Goal: Check status: Check status

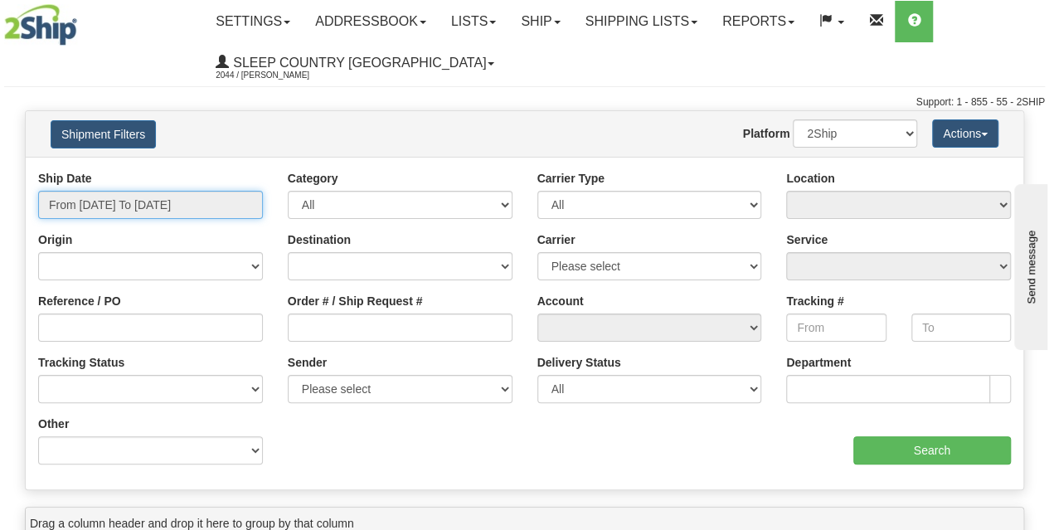
click at [140, 213] on input "From [DATE] To [DATE]" at bounding box center [150, 205] width 225 height 28
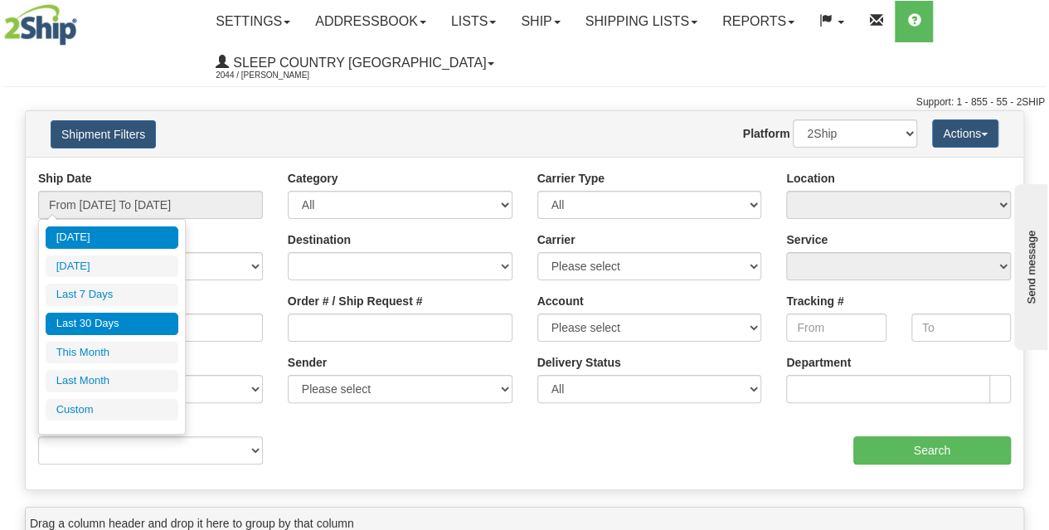
click at [128, 317] on li "Last 30 Days" at bounding box center [112, 323] width 133 height 22
type input "From [DATE] To [DATE]"
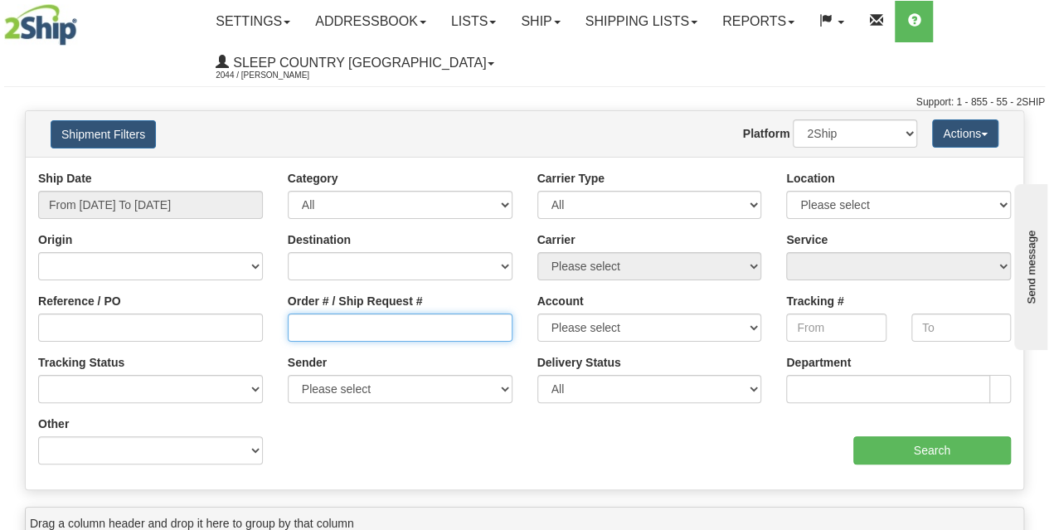
click at [337, 320] on input "Order # / Ship Request #" at bounding box center [400, 327] width 225 height 28
paste input "9002I045502"
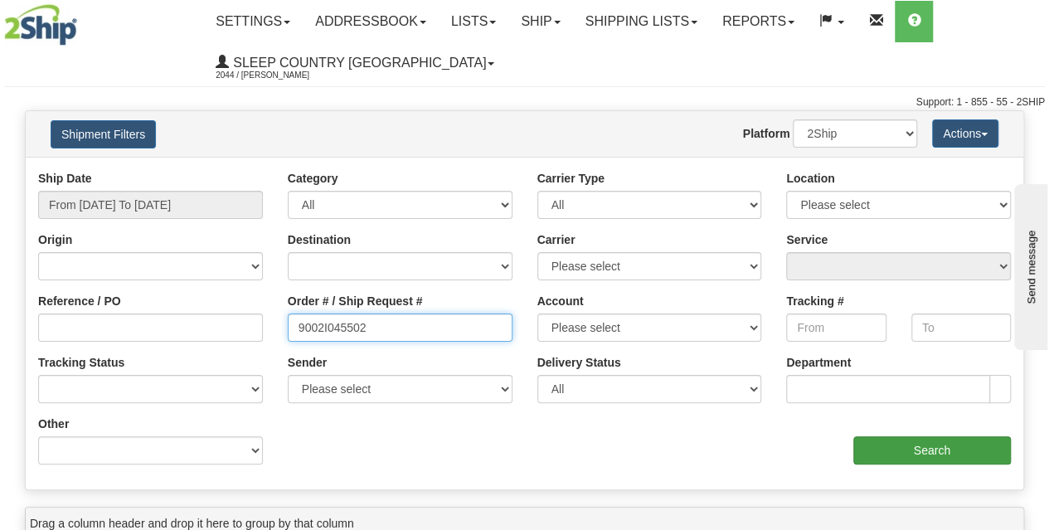
type input "9002I045502"
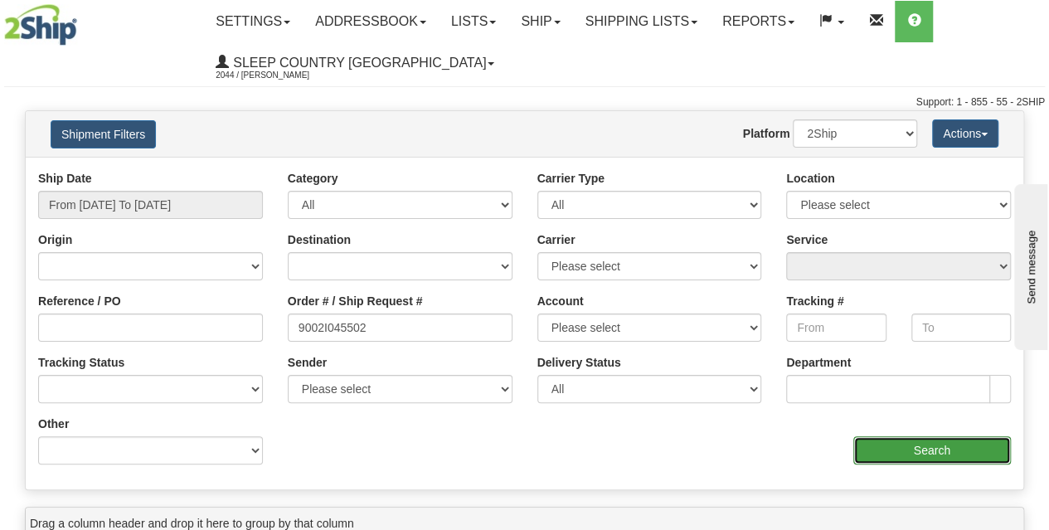
click at [910, 441] on input "Search" at bounding box center [932, 450] width 158 height 28
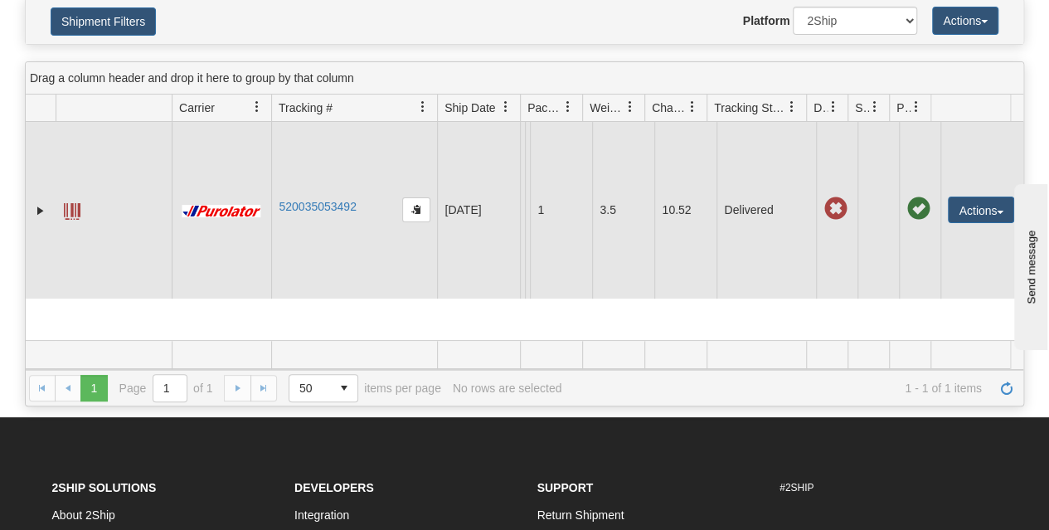
scroll to position [112, 0]
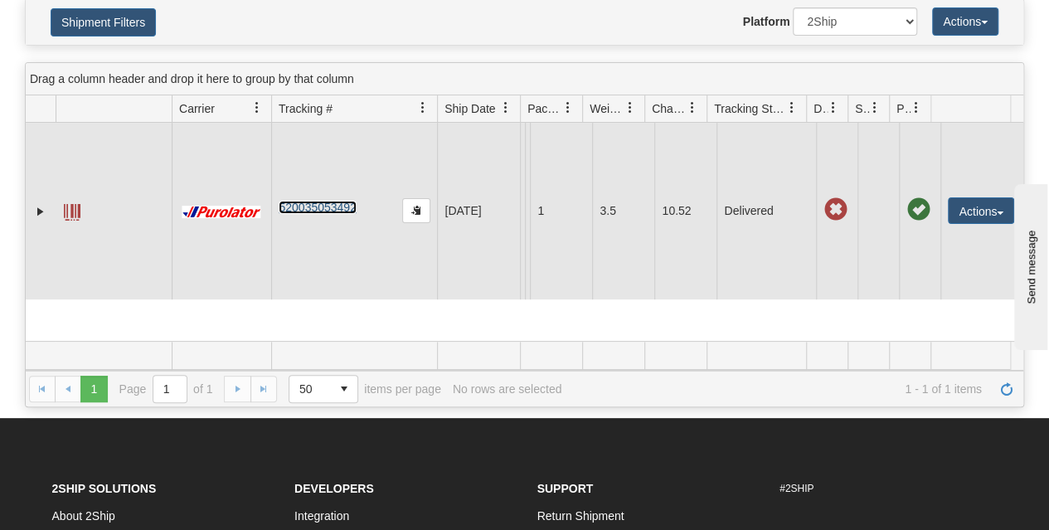
click at [302, 214] on link "520035053492" at bounding box center [316, 207] width 77 height 13
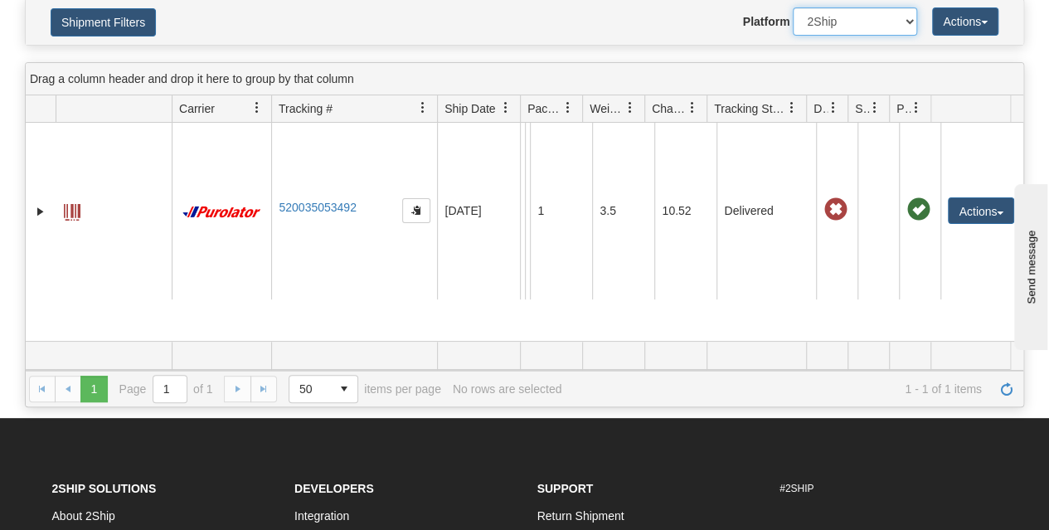
click at [873, 21] on select "2Ship Imported" at bounding box center [854, 21] width 124 height 28
select select "1"
click at [792, 7] on select "2Ship Imported" at bounding box center [854, 21] width 124 height 28
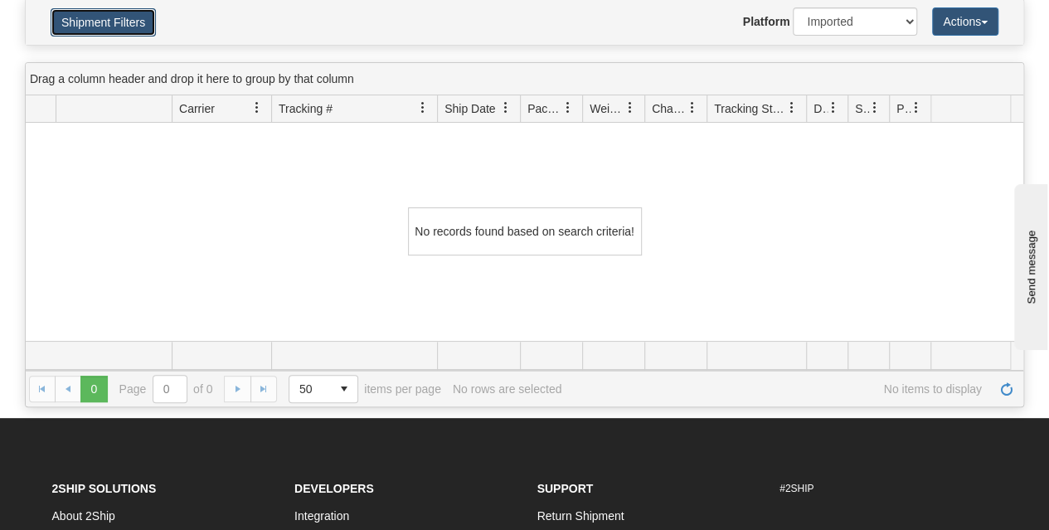
click at [111, 23] on button "Shipment Filters" at bounding box center [103, 22] width 105 height 28
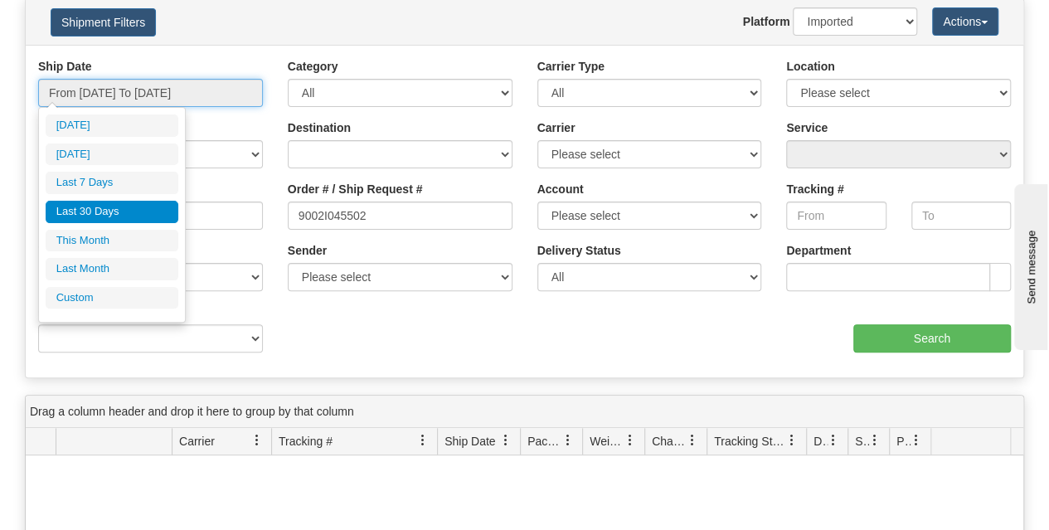
click at [213, 98] on input "From [DATE] To [DATE]" at bounding box center [150, 93] width 225 height 28
click at [113, 211] on li "Last 30 Days" at bounding box center [112, 212] width 133 height 22
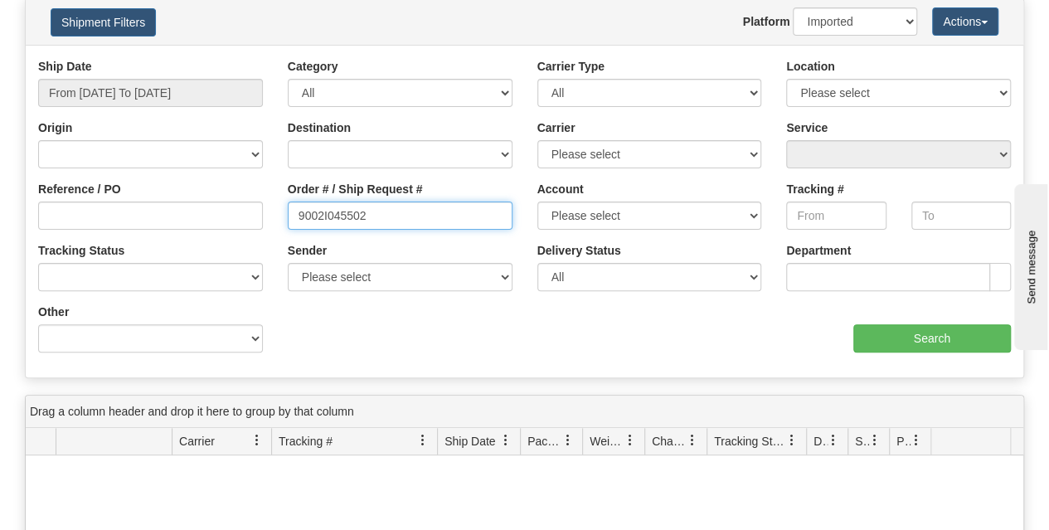
click at [298, 213] on input "9002I045502" at bounding box center [400, 215] width 225 height 28
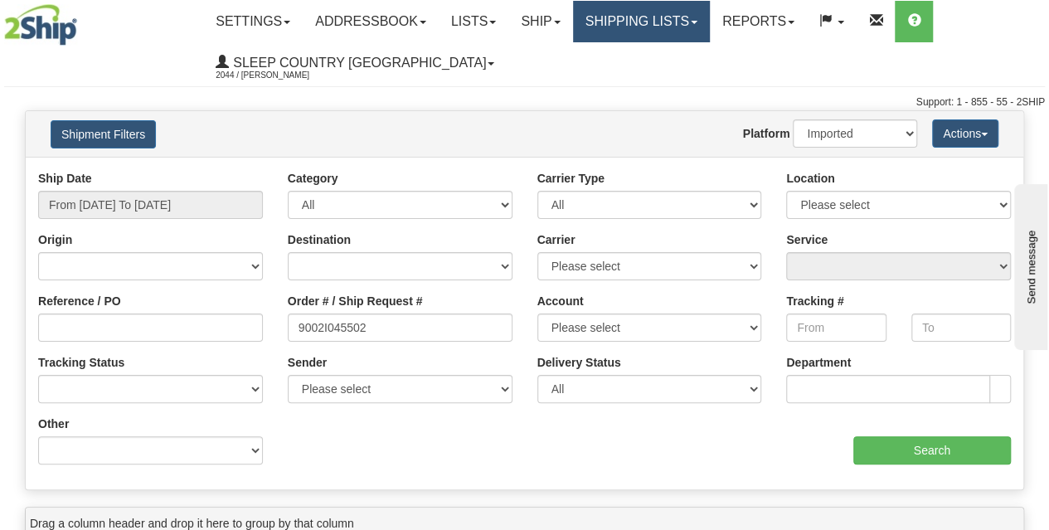
click at [682, 23] on link "Shipping lists" at bounding box center [641, 21] width 137 height 41
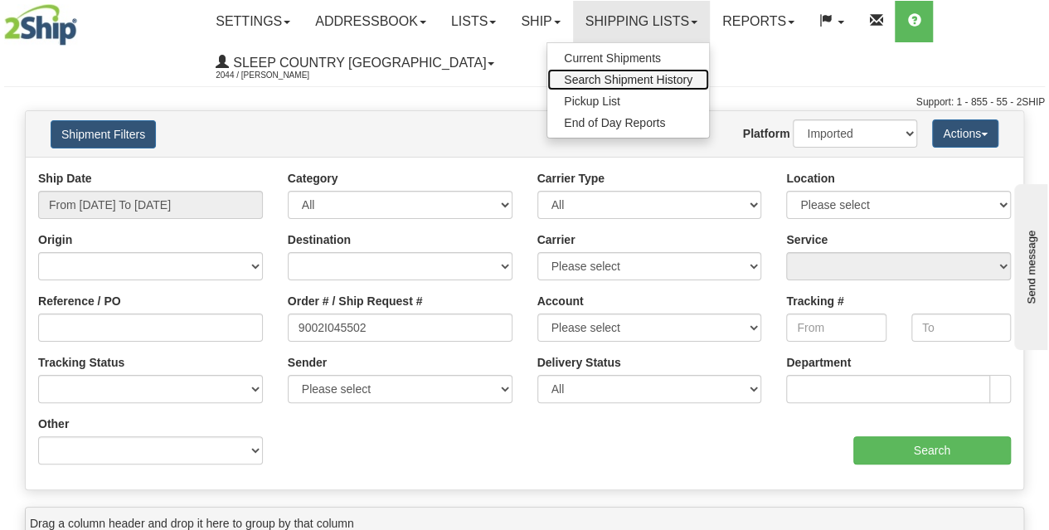
click at [629, 80] on span "Search Shipment History" at bounding box center [628, 79] width 128 height 13
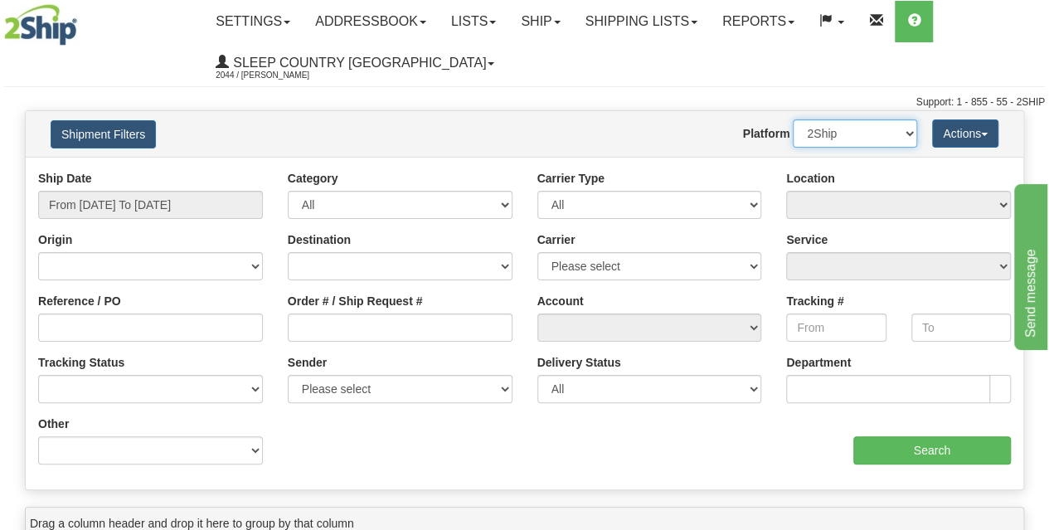
click at [866, 128] on select "2Ship Imported" at bounding box center [854, 133] width 124 height 28
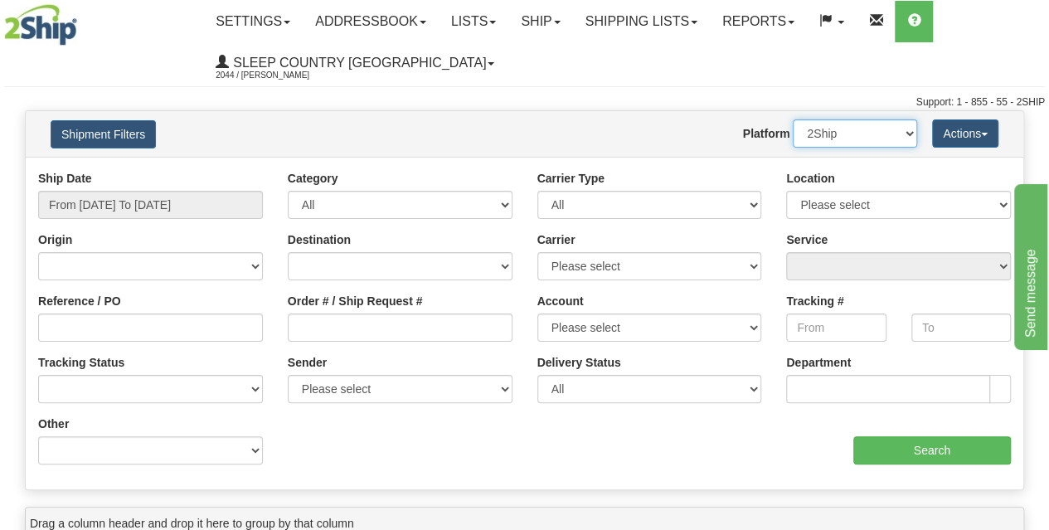
select select "1"
click at [792, 119] on select "2Ship Imported" at bounding box center [854, 133] width 124 height 28
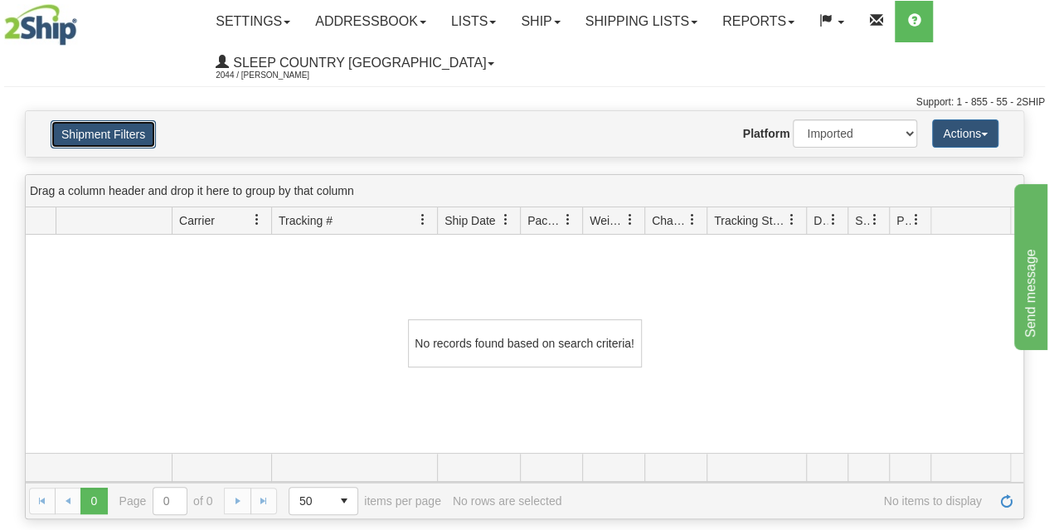
click at [133, 142] on button "Shipment Filters" at bounding box center [103, 134] width 105 height 28
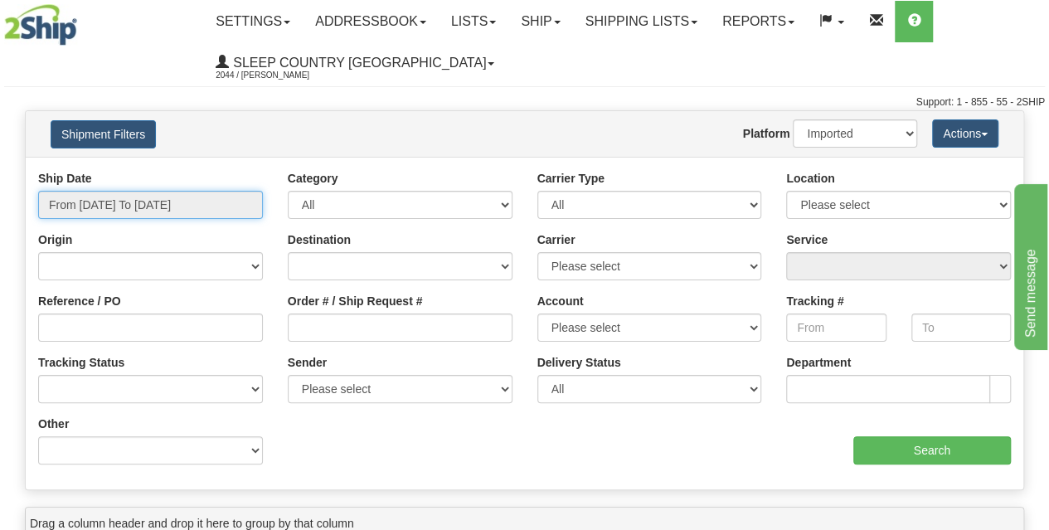
click at [173, 203] on input "From [DATE] To [DATE]" at bounding box center [150, 205] width 225 height 28
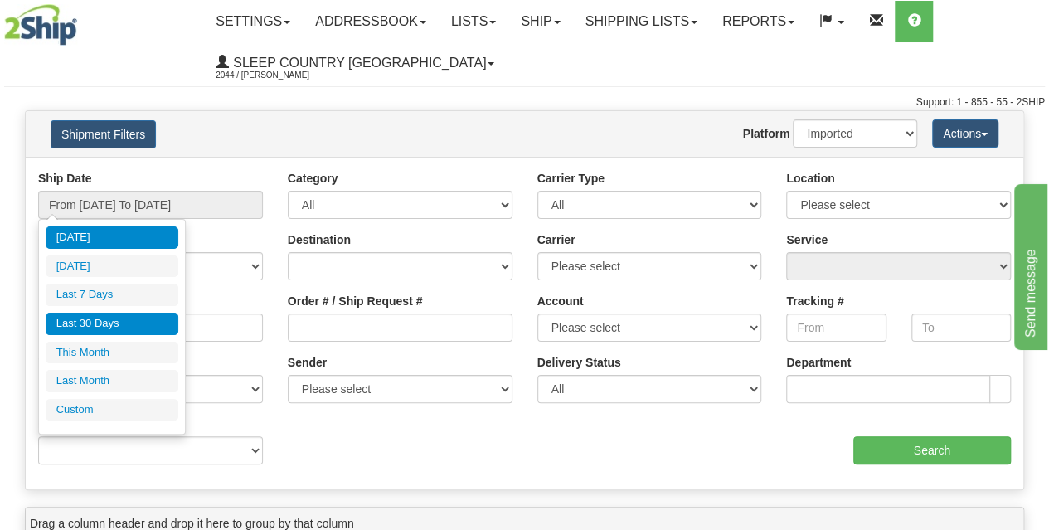
click at [132, 324] on li "Last 30 Days" at bounding box center [112, 323] width 133 height 22
type input "From [DATE] To [DATE]"
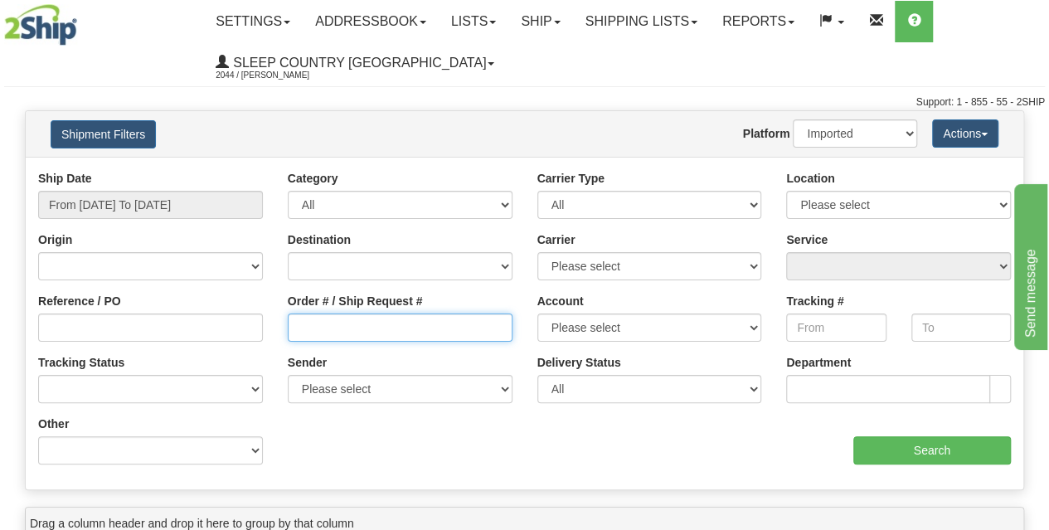
click at [312, 329] on input "Order # / Ship Request #" at bounding box center [400, 327] width 225 height 28
paste input "9002I045502"
type input "9002I045502"
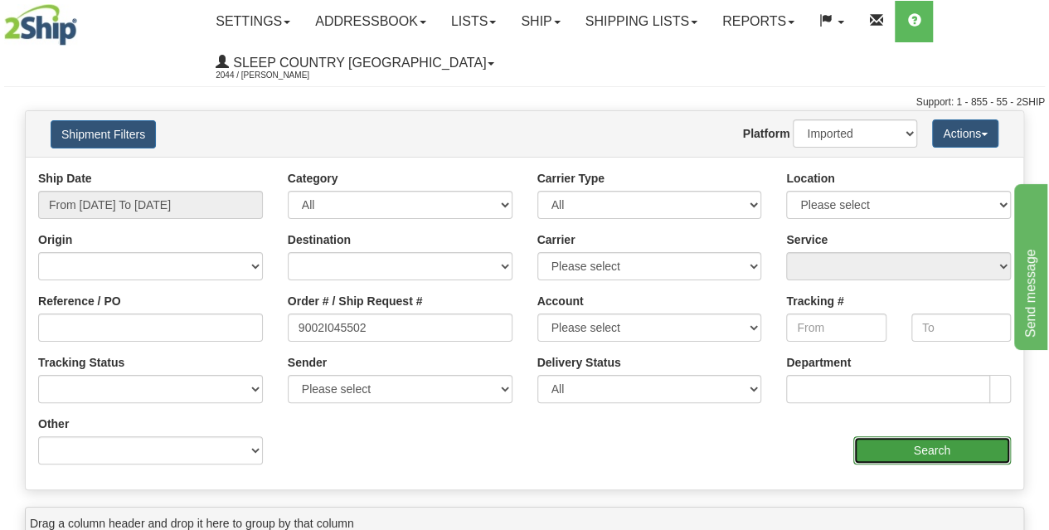
click at [939, 445] on input "Search" at bounding box center [932, 450] width 158 height 28
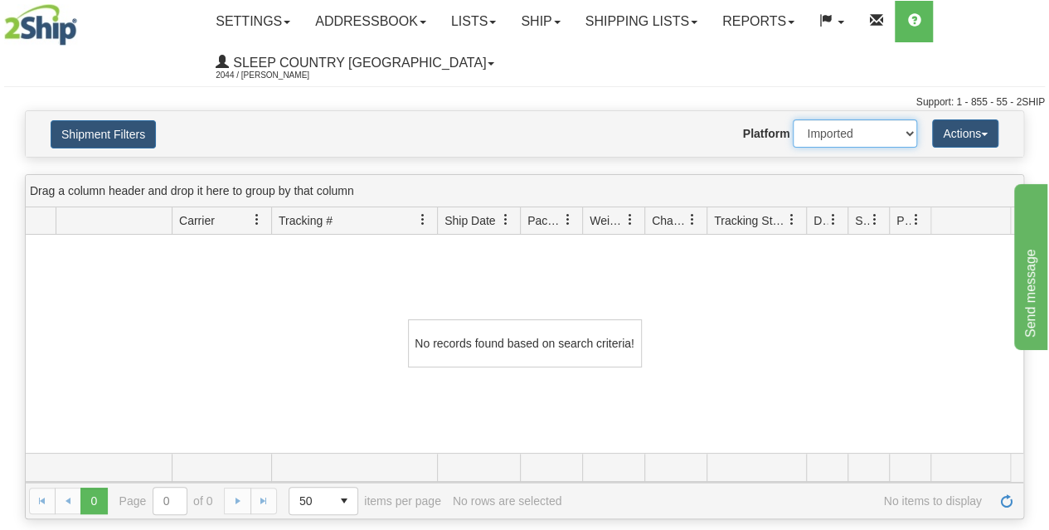
click at [859, 127] on select "2Ship Imported" at bounding box center [854, 133] width 124 height 28
select select "0"
click at [792, 119] on select "2Ship Imported" at bounding box center [854, 133] width 124 height 28
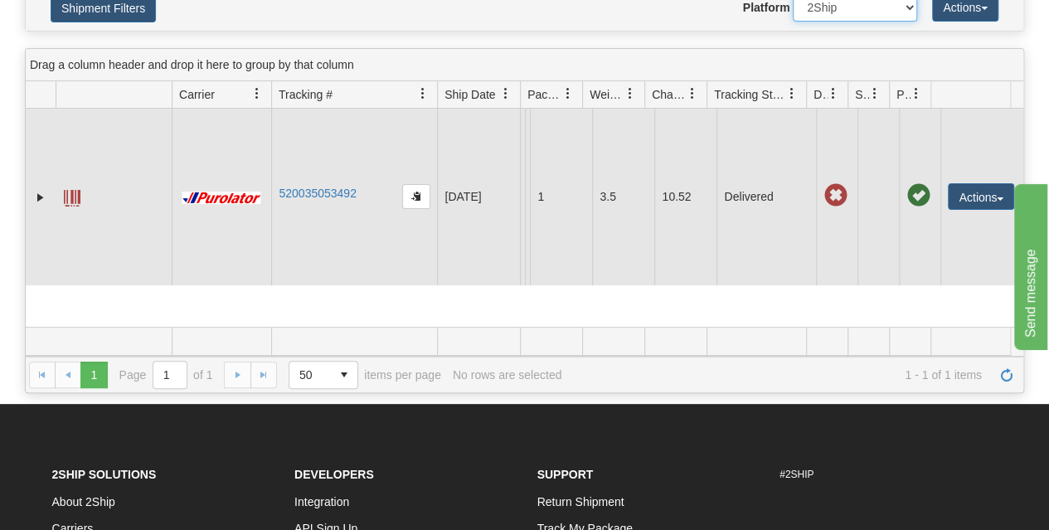
scroll to position [127, 0]
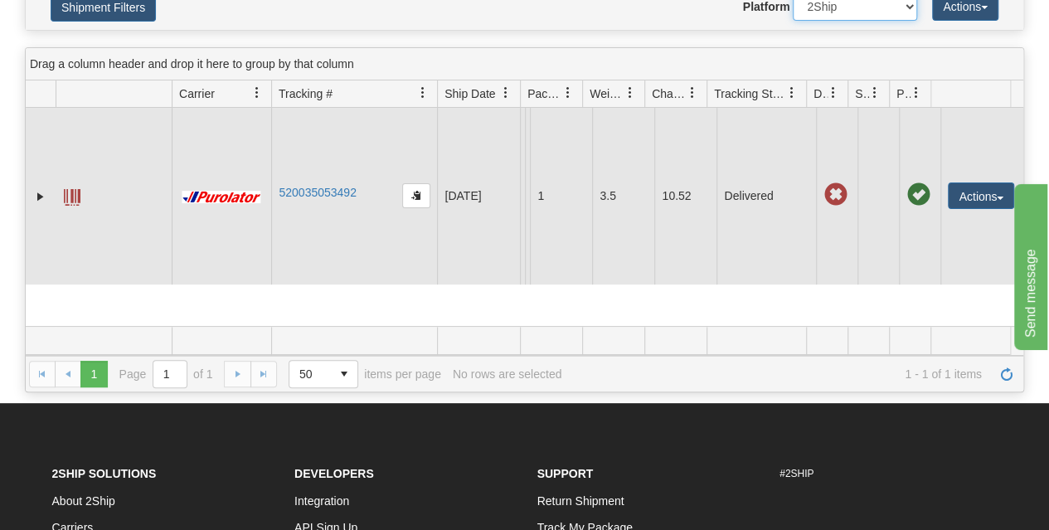
click at [823, 200] on span at bounding box center [834, 194] width 23 height 23
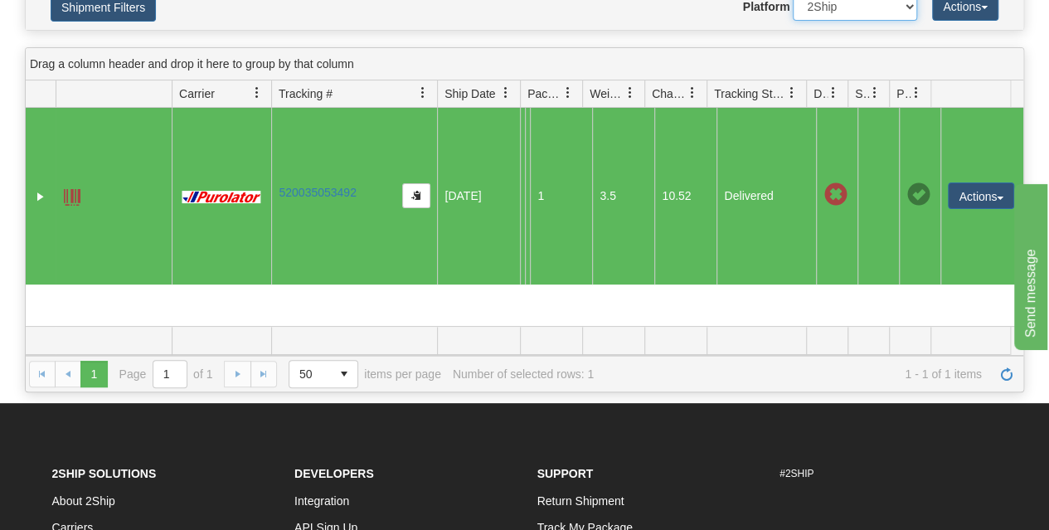
click at [832, 98] on link at bounding box center [833, 93] width 28 height 28
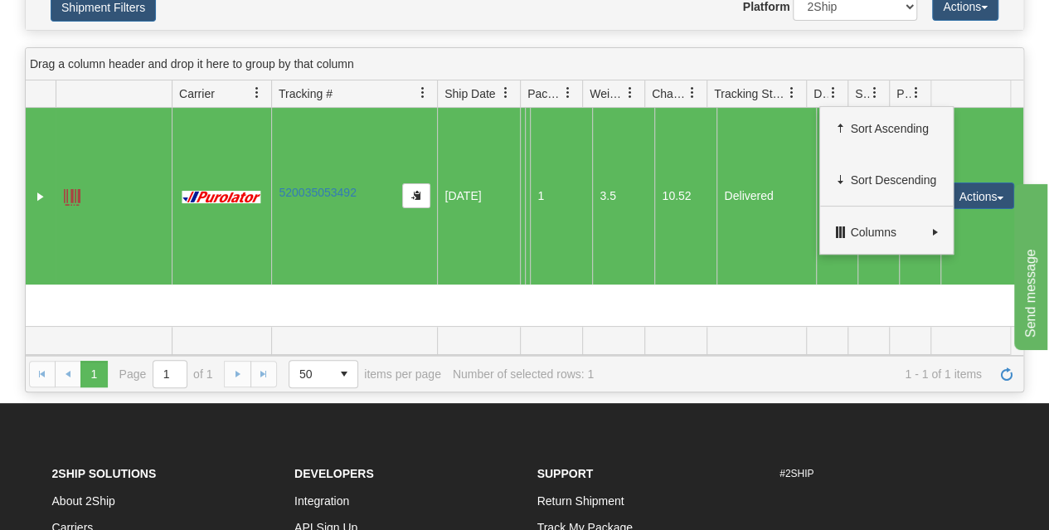
click at [796, 238] on td "Delivered" at bounding box center [765, 196] width 99 height 177
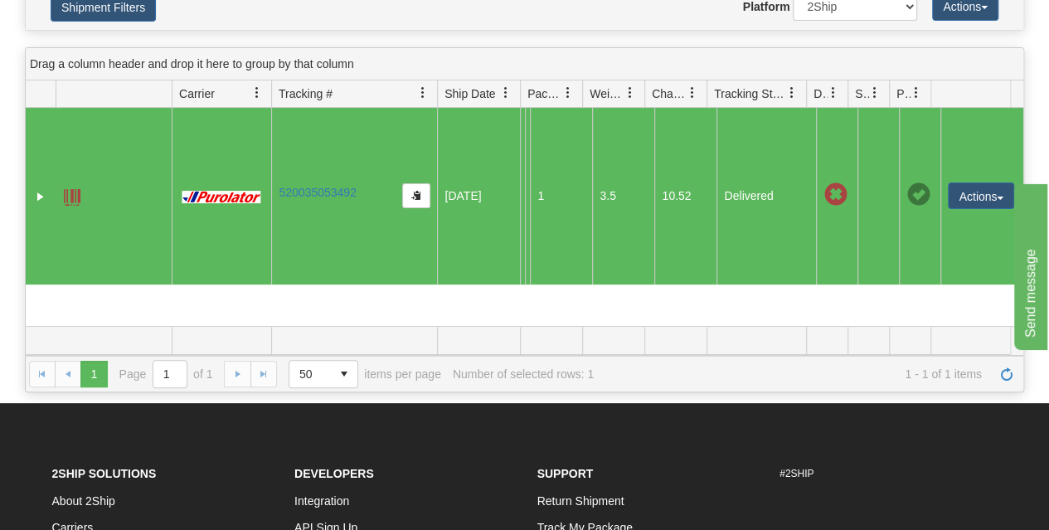
click at [823, 206] on span at bounding box center [834, 194] width 23 height 23
click at [345, 199] on link "520035053492" at bounding box center [316, 192] width 77 height 13
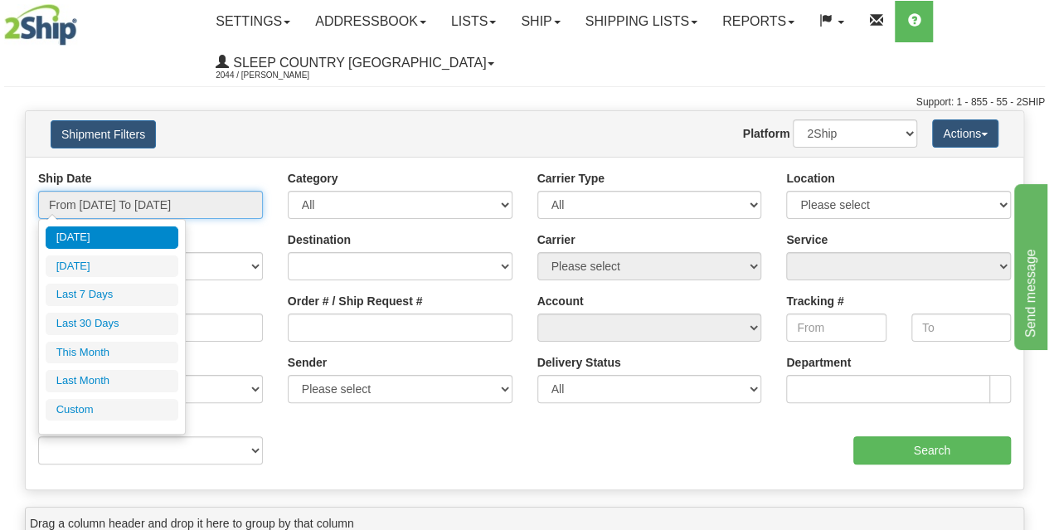
click at [151, 211] on input "From [DATE] To [DATE]" at bounding box center [150, 205] width 225 height 28
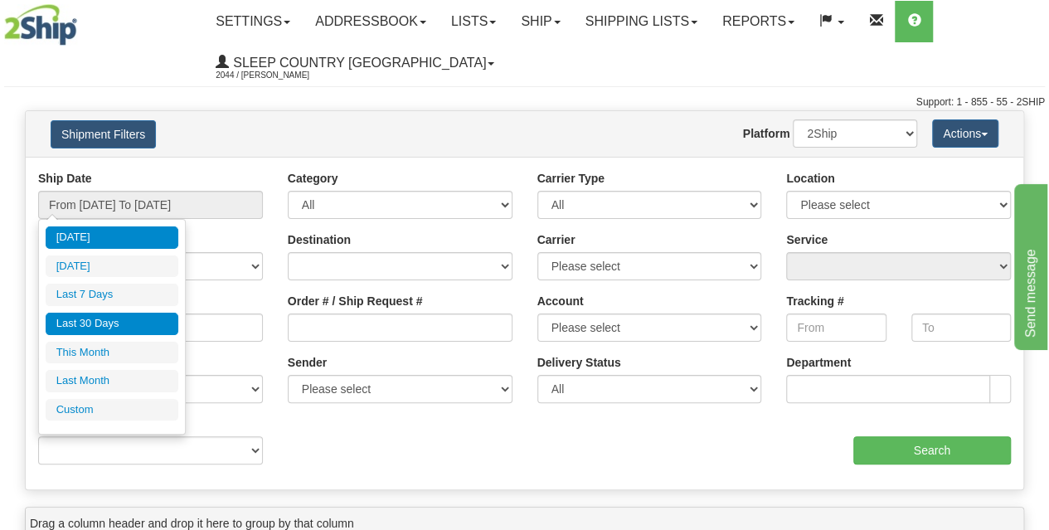
click at [133, 319] on li "Last 30 Days" at bounding box center [112, 323] width 133 height 22
type input "From [DATE] To [DATE]"
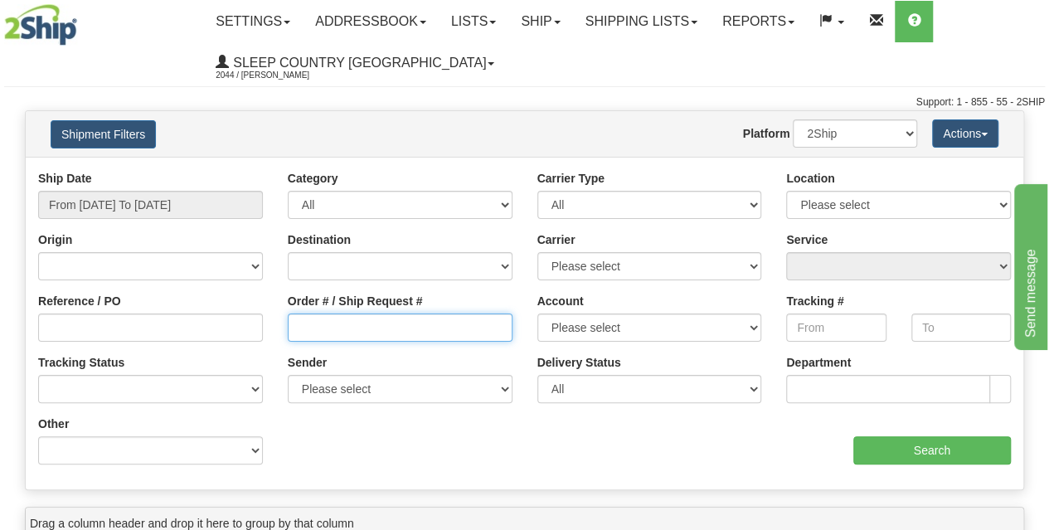
click at [317, 341] on input "Order # / Ship Request #" at bounding box center [400, 327] width 225 height 28
paste input "9000I053026"
type input "9000I053026"
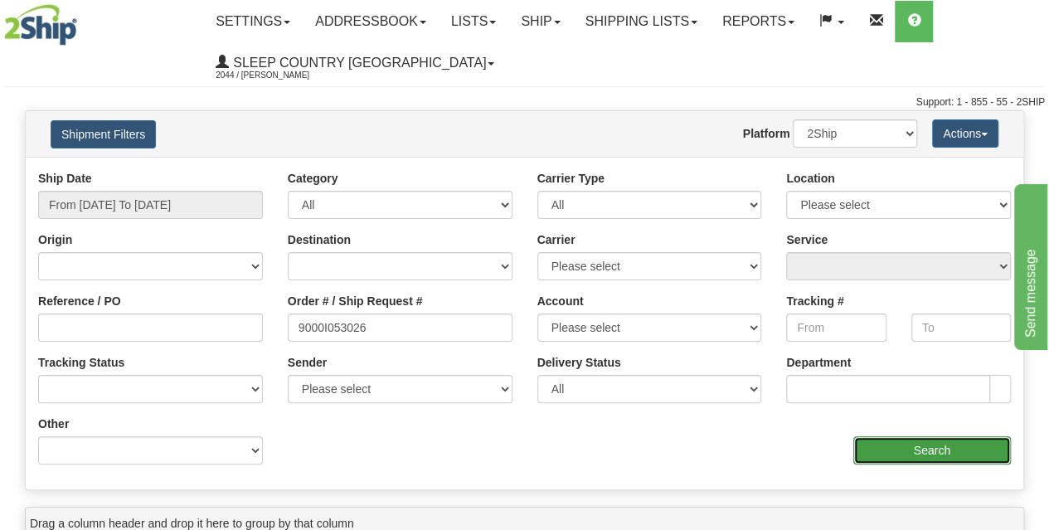
click at [896, 444] on input "Search" at bounding box center [932, 450] width 158 height 28
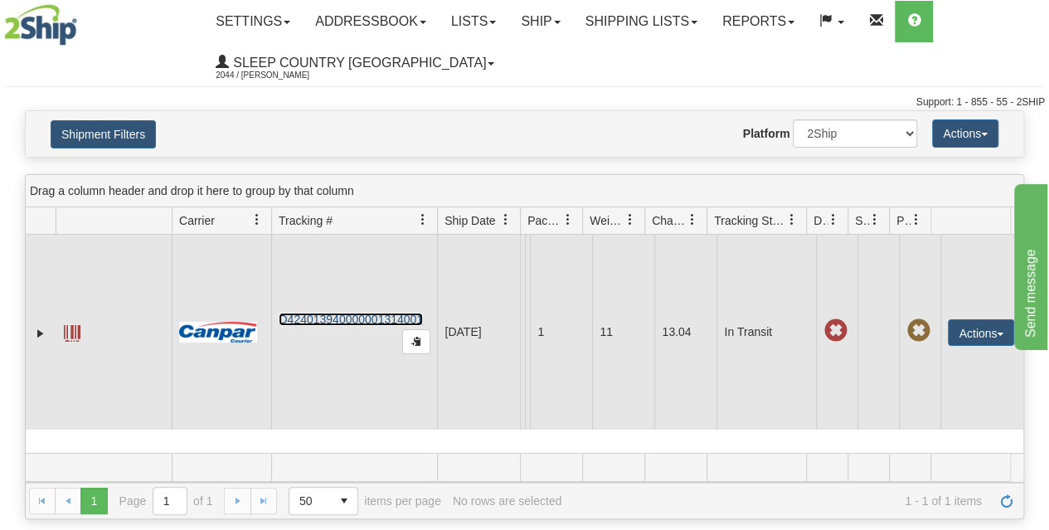
click at [373, 314] on link "D424013940000001314001" at bounding box center [350, 318] width 144 height 13
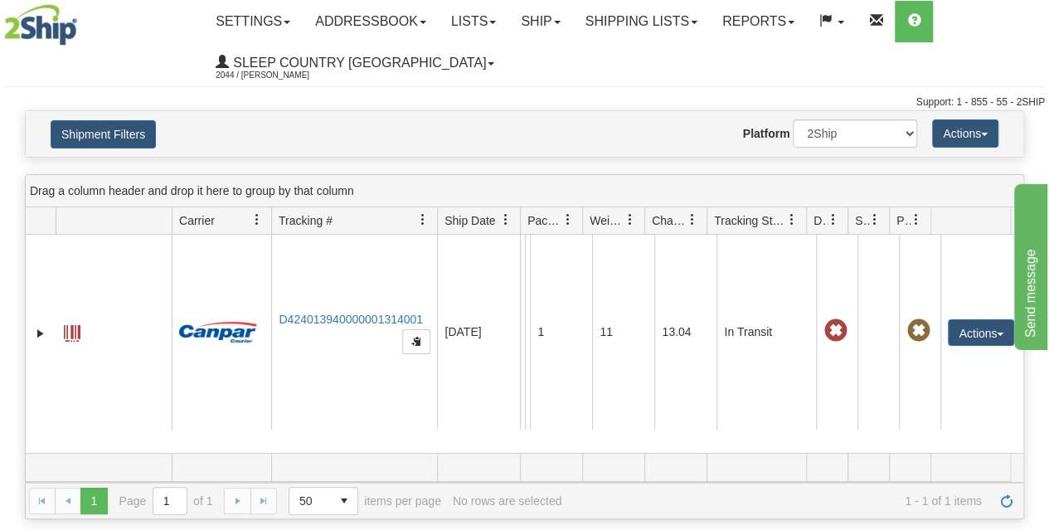
click at [642, 46] on ul "Settings Shipping Preferences Fields Preferences New Addressbook Recipients Sen…" at bounding box center [623, 42] width 840 height 83
click at [635, 39] on link "Shipping lists" at bounding box center [641, 21] width 137 height 41
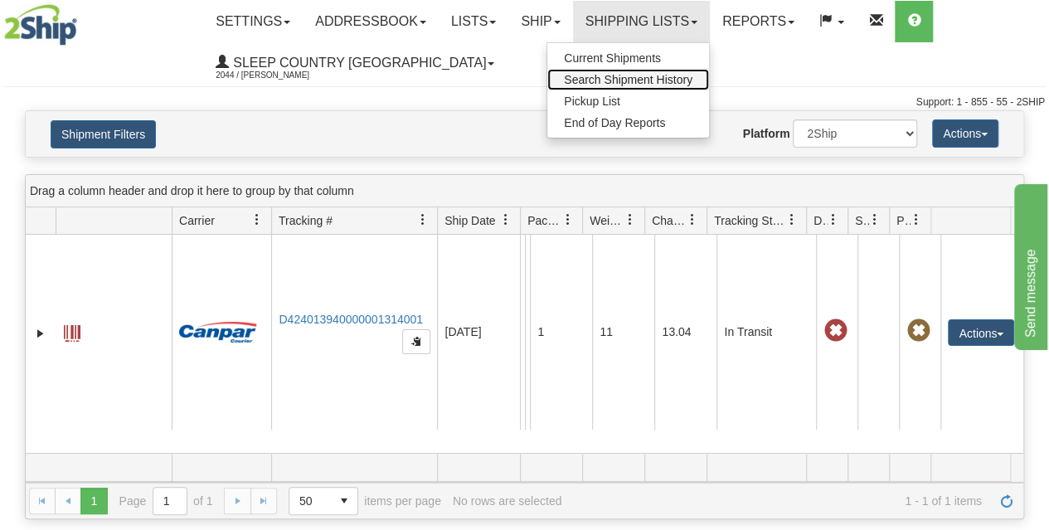
click at [596, 76] on span "Search Shipment History" at bounding box center [628, 79] width 128 height 13
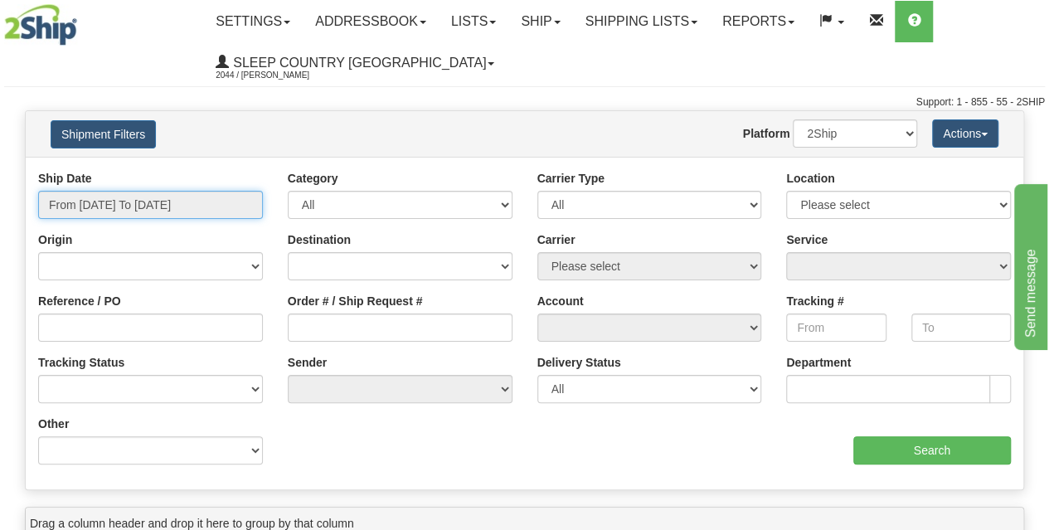
click at [143, 196] on input "From [DATE] To [DATE]" at bounding box center [150, 205] width 225 height 28
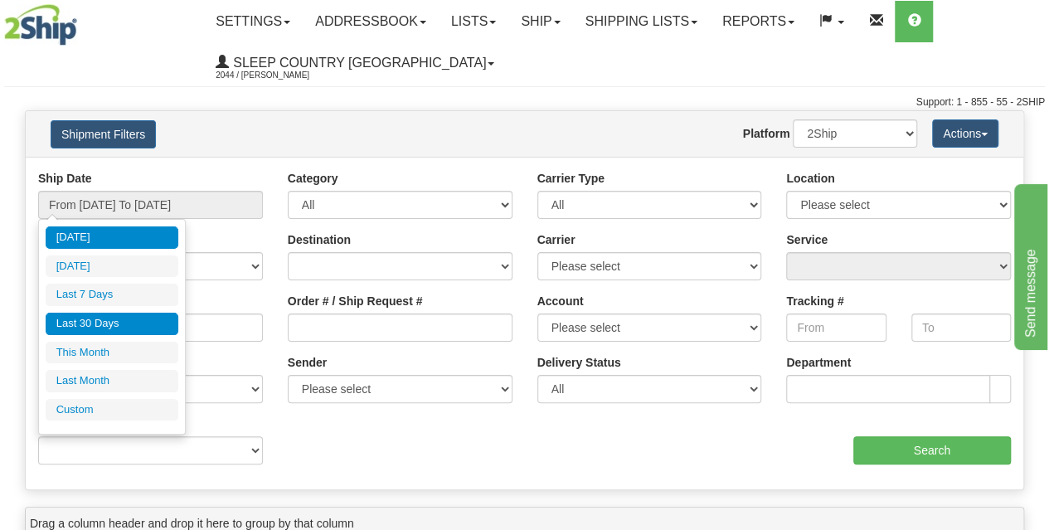
click at [93, 324] on li "Last 30 Days" at bounding box center [112, 323] width 133 height 22
type input "From [DATE] To [DATE]"
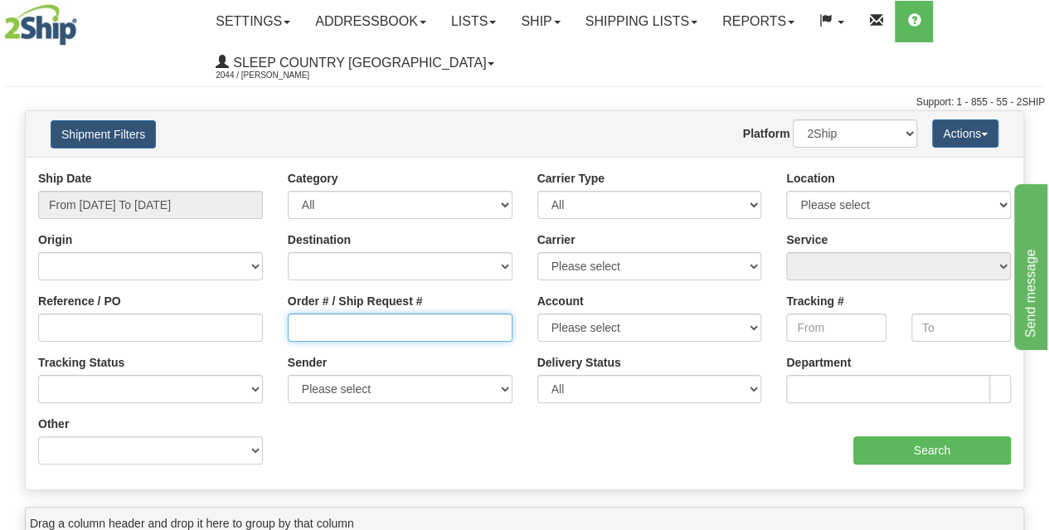
click at [327, 319] on input "Order # / Ship Request #" at bounding box center [400, 327] width 225 height 28
paste input "9000I041702"
type input "9000I041702"
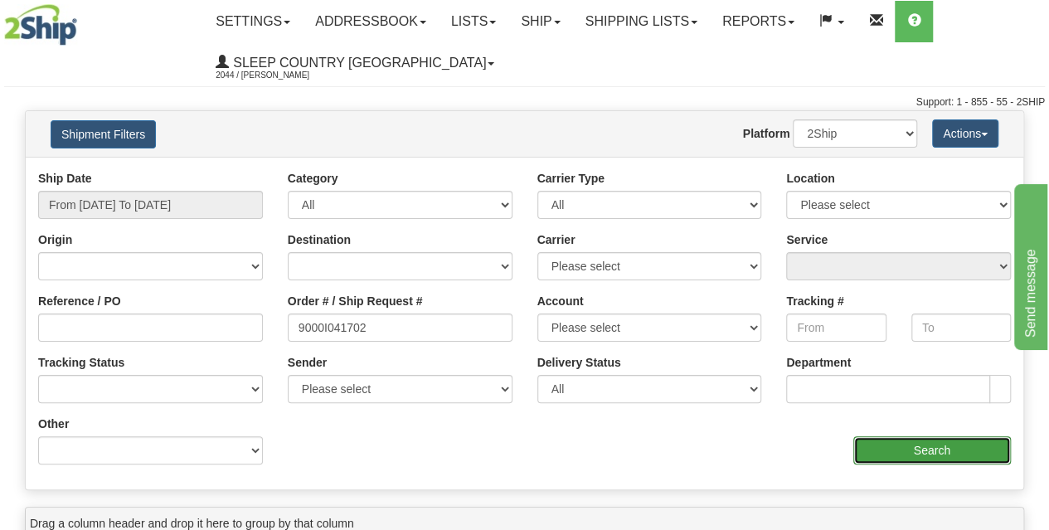
click at [922, 447] on input "Search" at bounding box center [932, 450] width 158 height 28
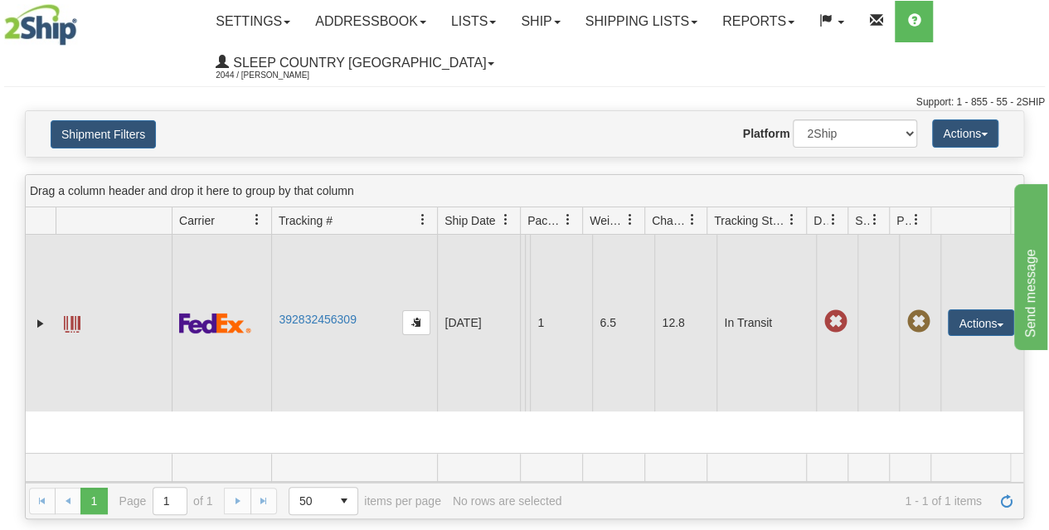
click at [317, 309] on td "392832456309" at bounding box center [354, 323] width 166 height 177
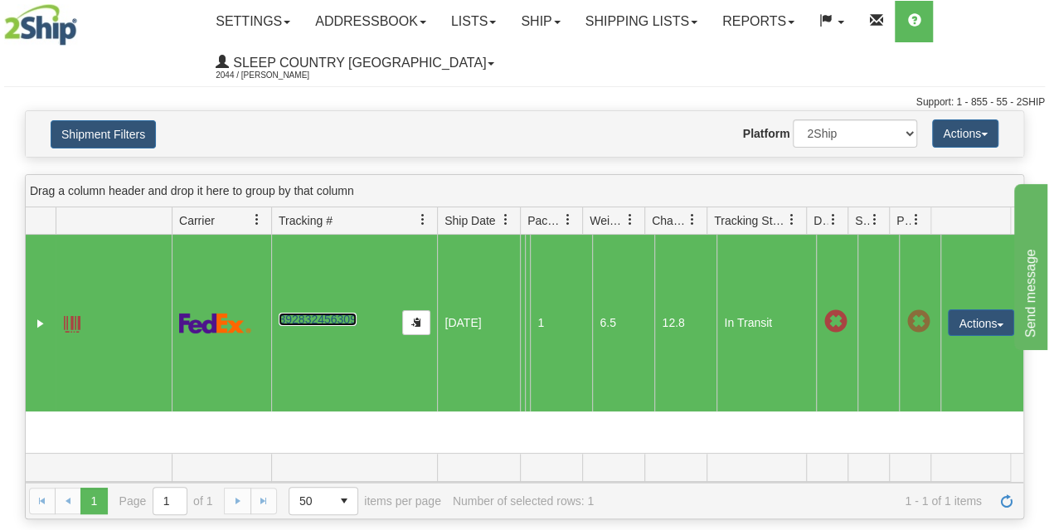
click at [308, 319] on link "392832456309" at bounding box center [316, 318] width 77 height 13
